Goal: Navigation & Orientation: Find specific page/section

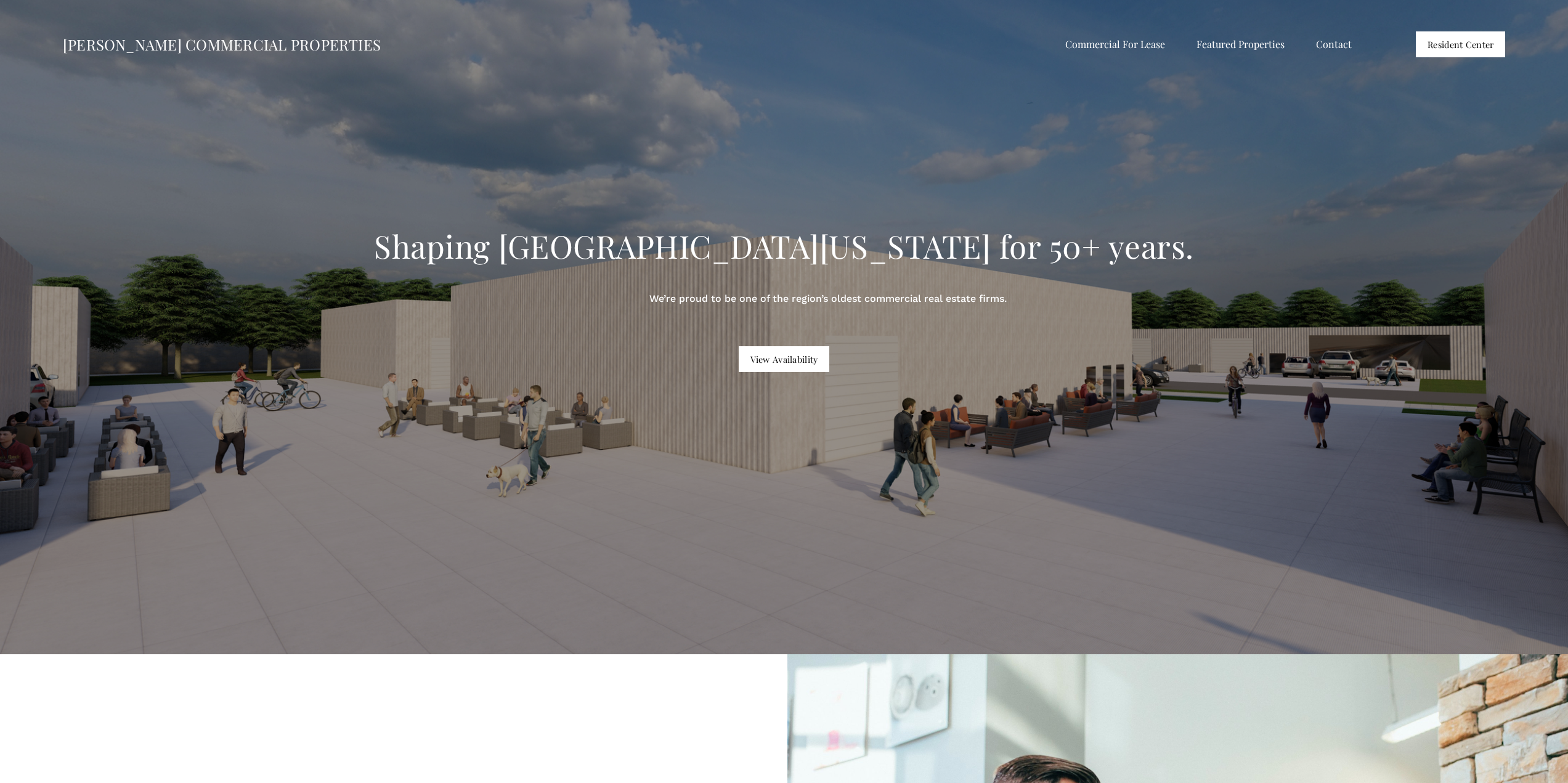
click at [1090, 50] on span "Commercial For Lease" at bounding box center [1115, 45] width 100 height 16
click at [0, 0] on span "Retail For Lease" at bounding box center [0, 0] width 0 height 0
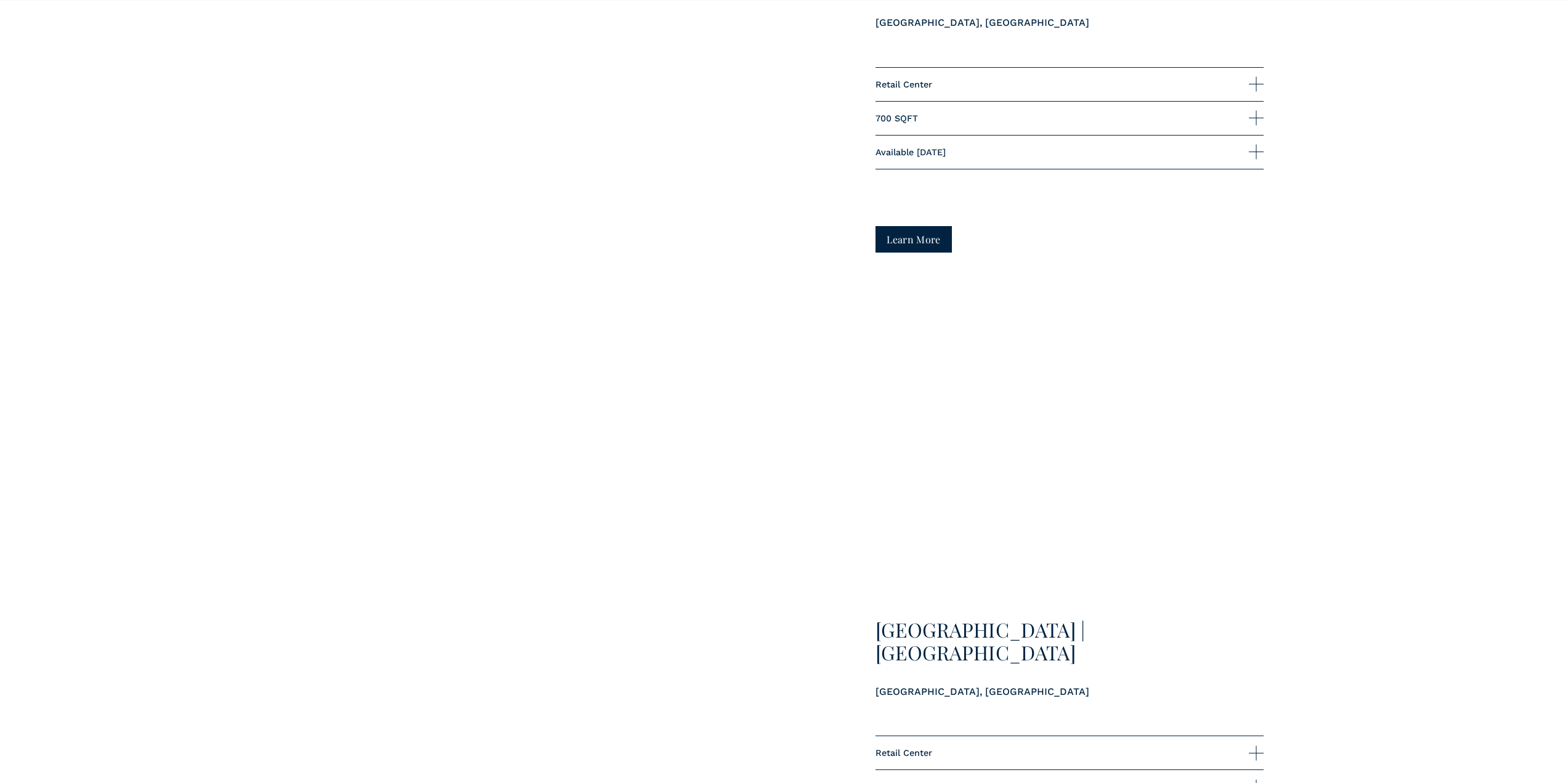
scroll to position [1786, 0]
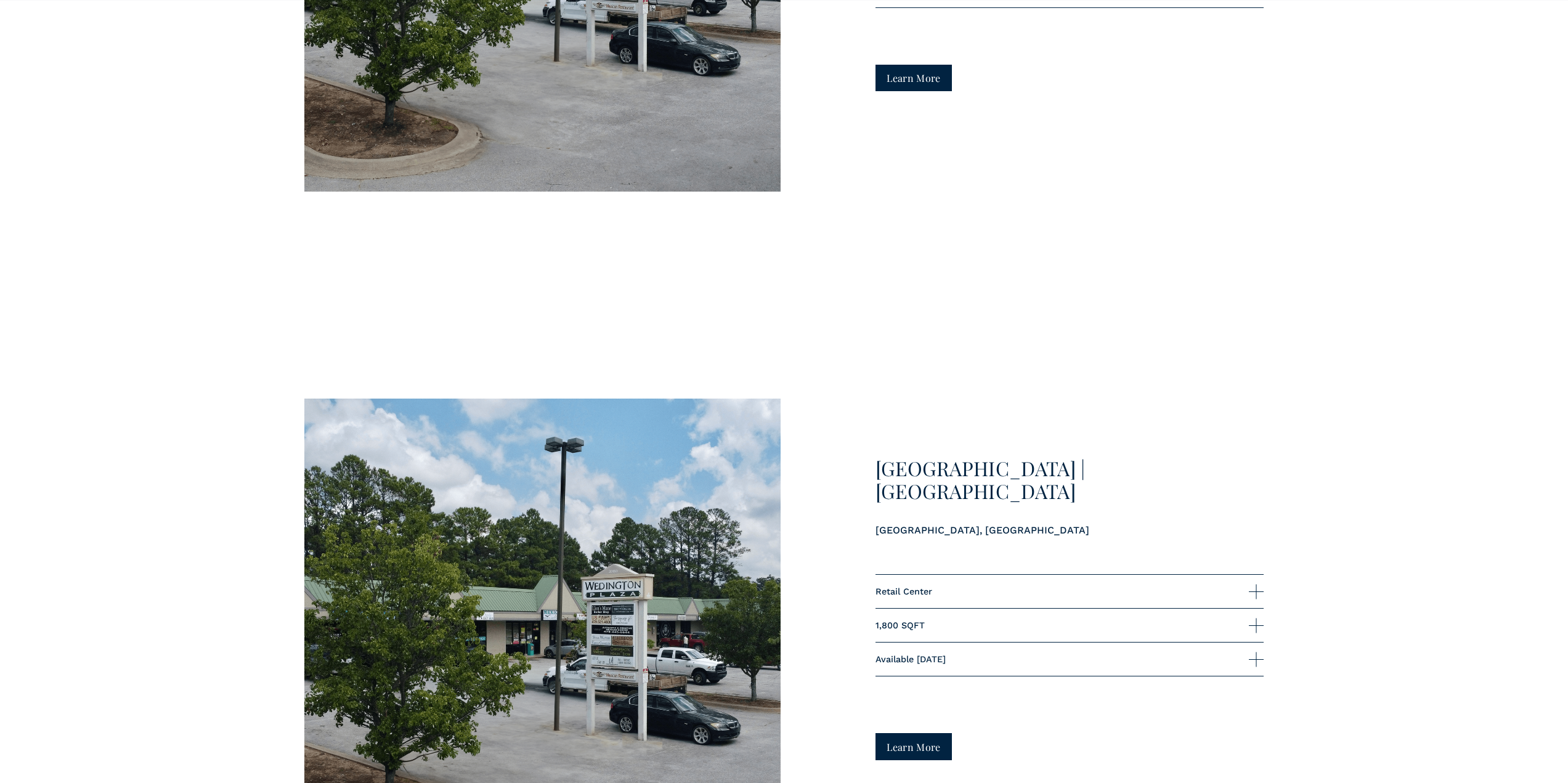
click at [909, 744] on link "Learn More" at bounding box center [914, 746] width 77 height 26
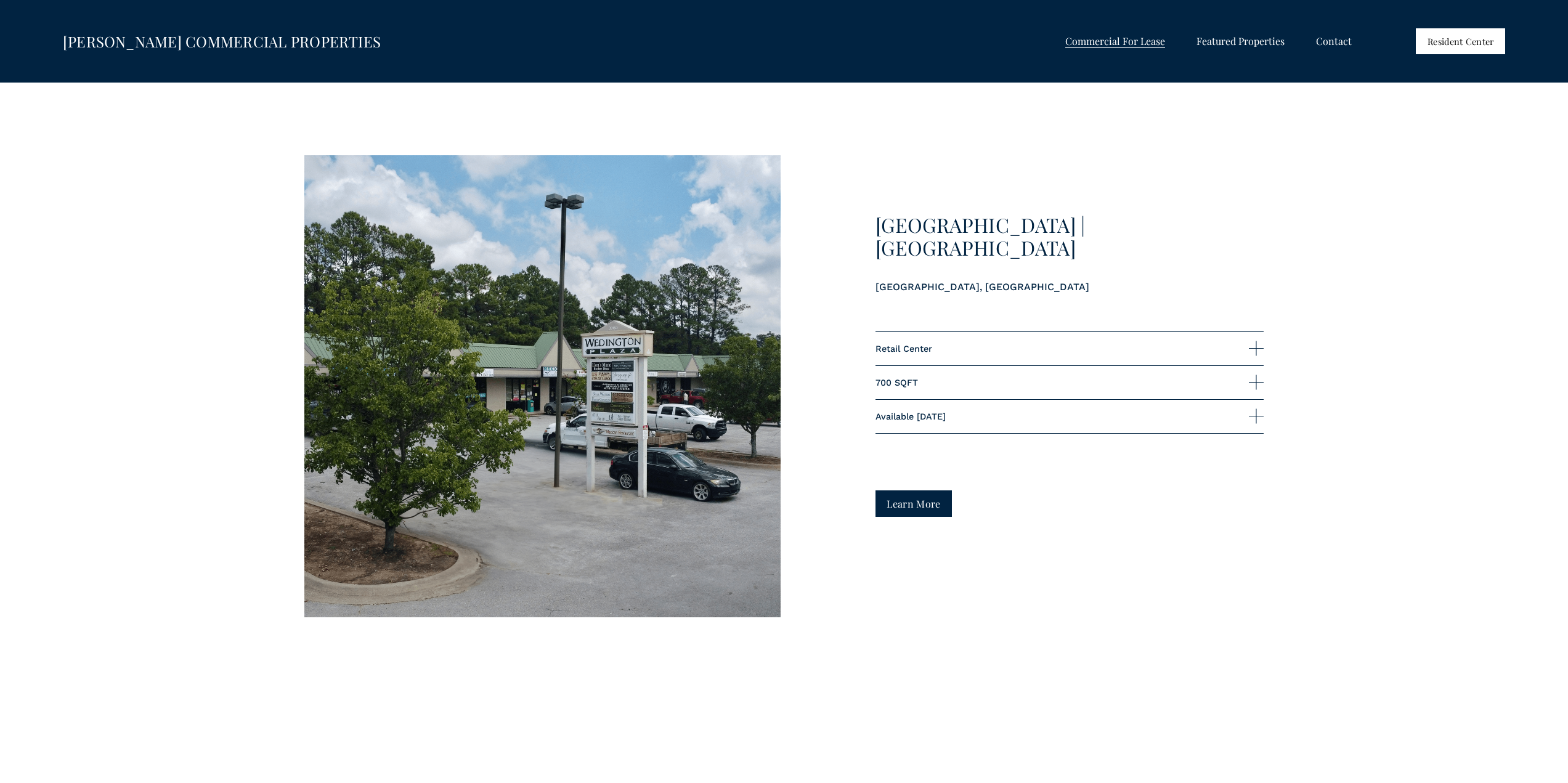
scroll to position [1355, 0]
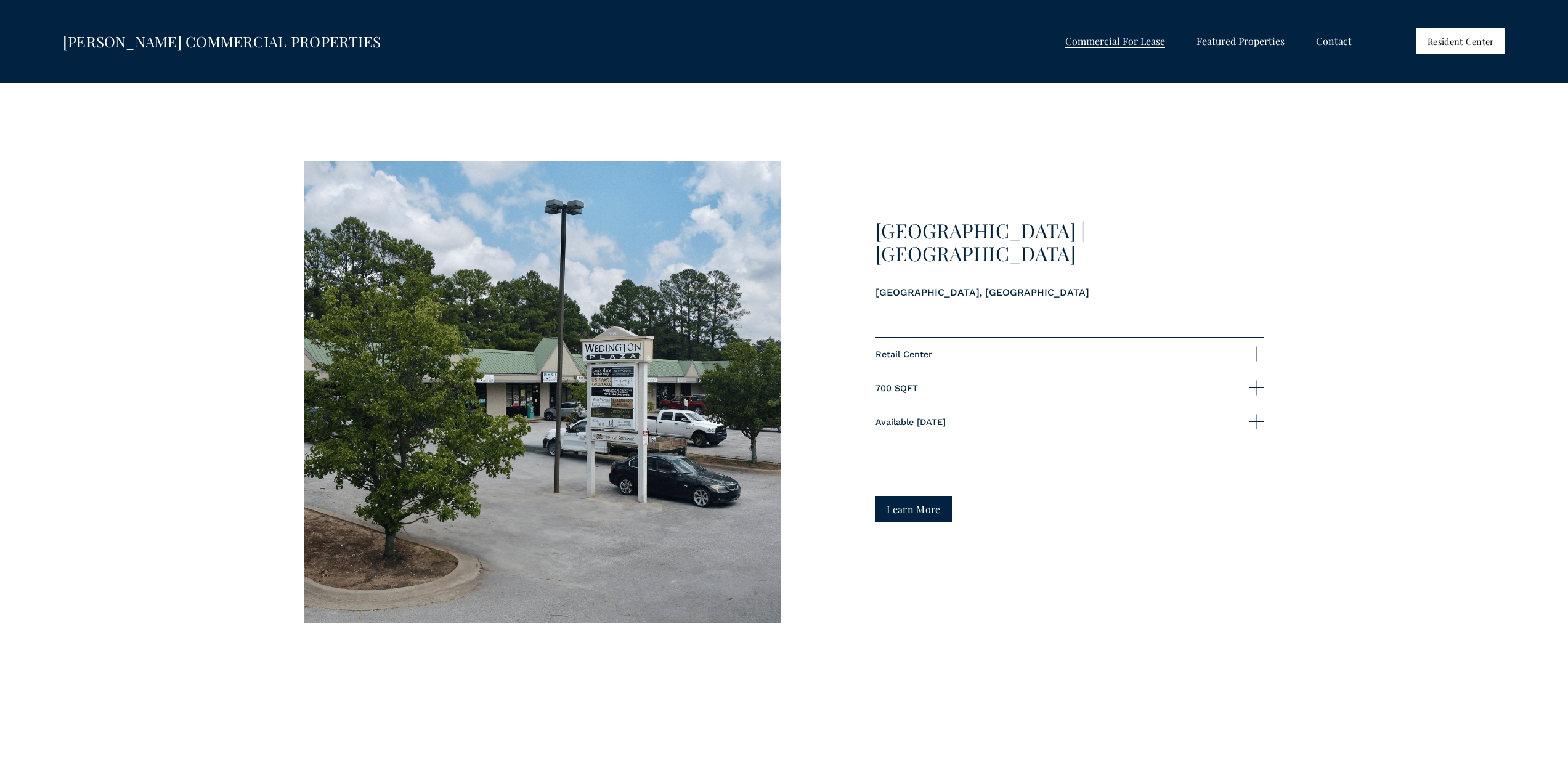
click at [916, 516] on link "Learn More" at bounding box center [914, 509] width 77 height 26
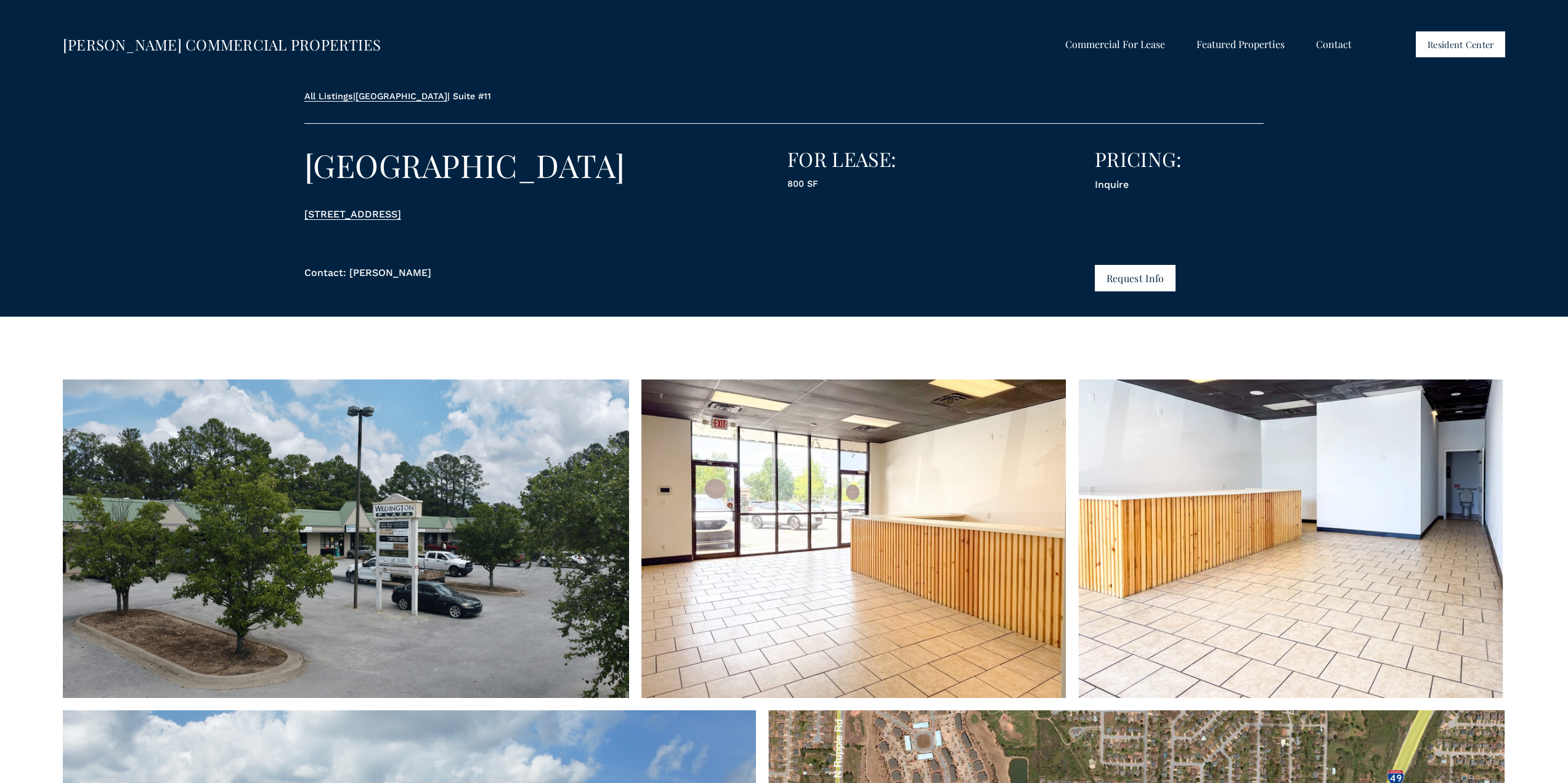
click at [0, 0] on span "All Listings" at bounding box center [0, 0] width 0 height 0
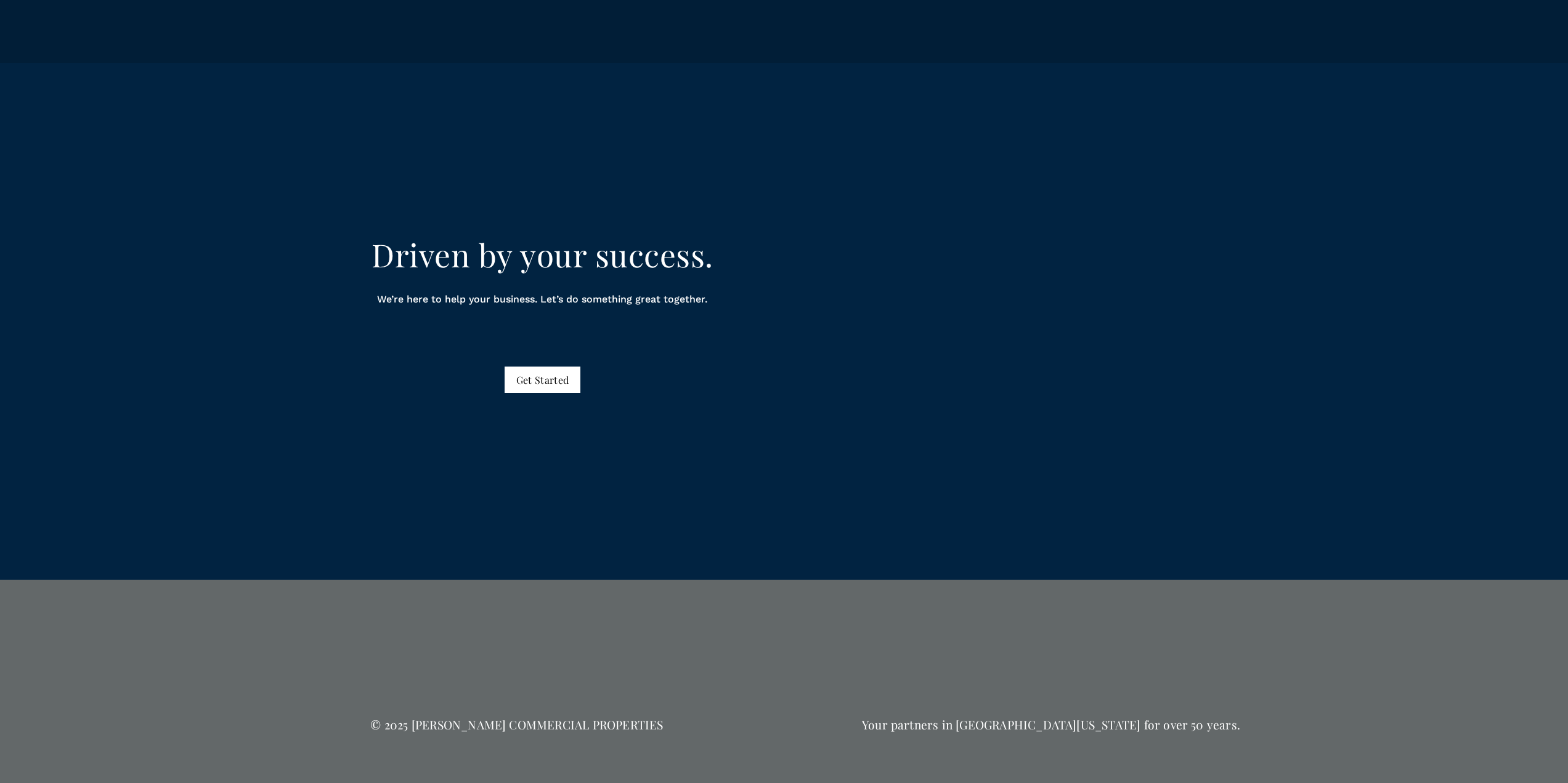
scroll to position [7518, 0]
